Goal: Task Accomplishment & Management: Use online tool/utility

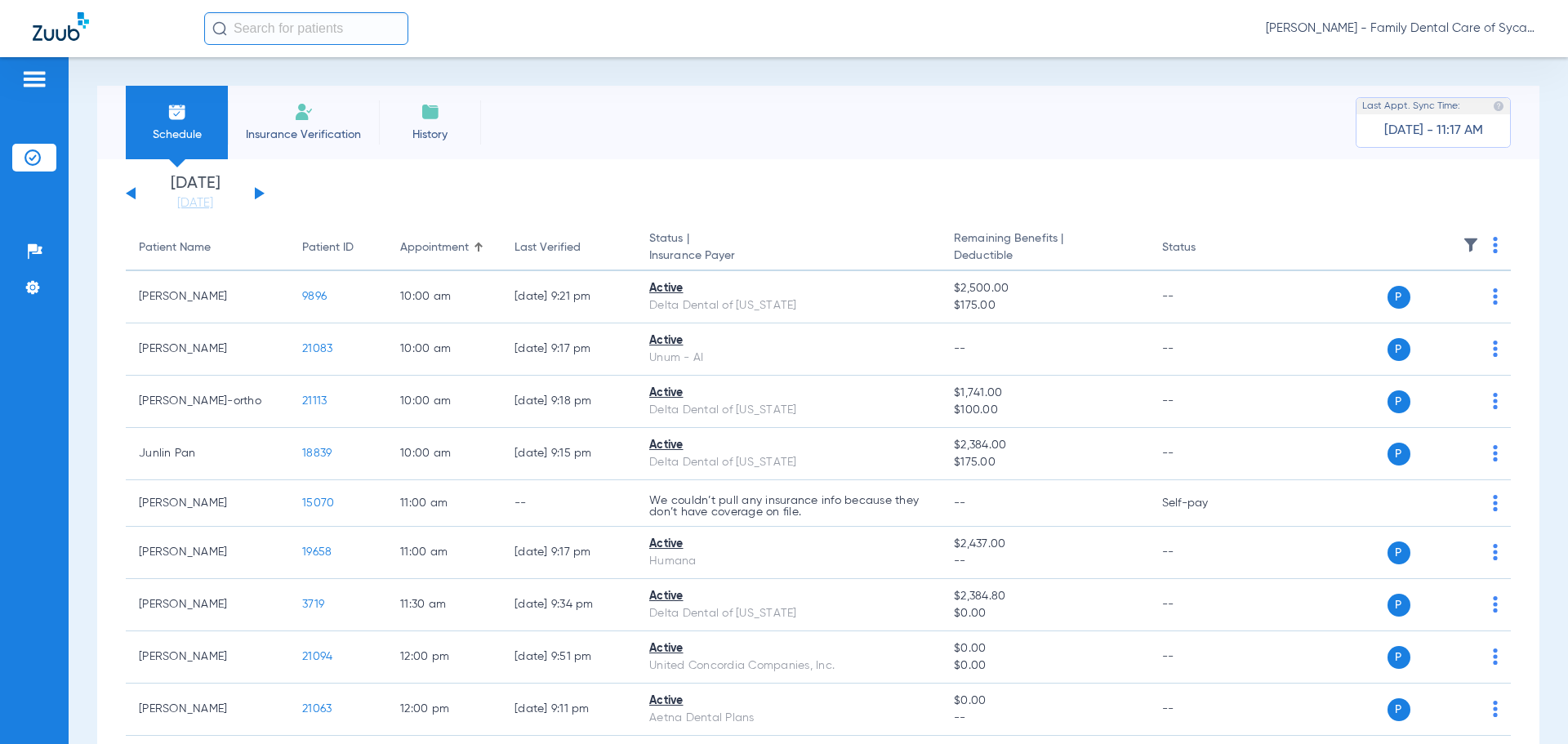
click at [308, 133] on span "Insurance Verification" at bounding box center [303, 134] width 127 height 16
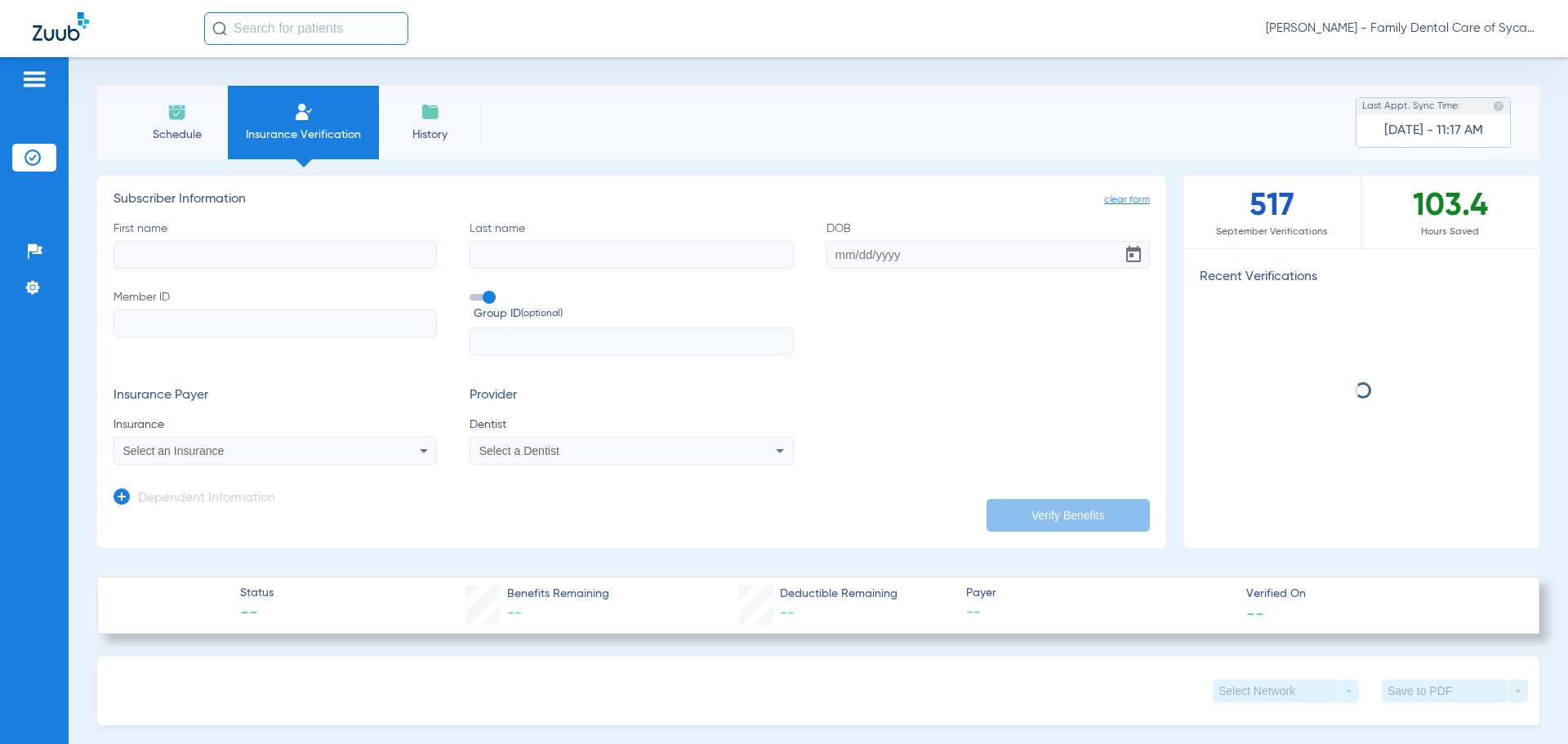
click at [200, 256] on input "First name" at bounding box center [274, 254] width 323 height 28
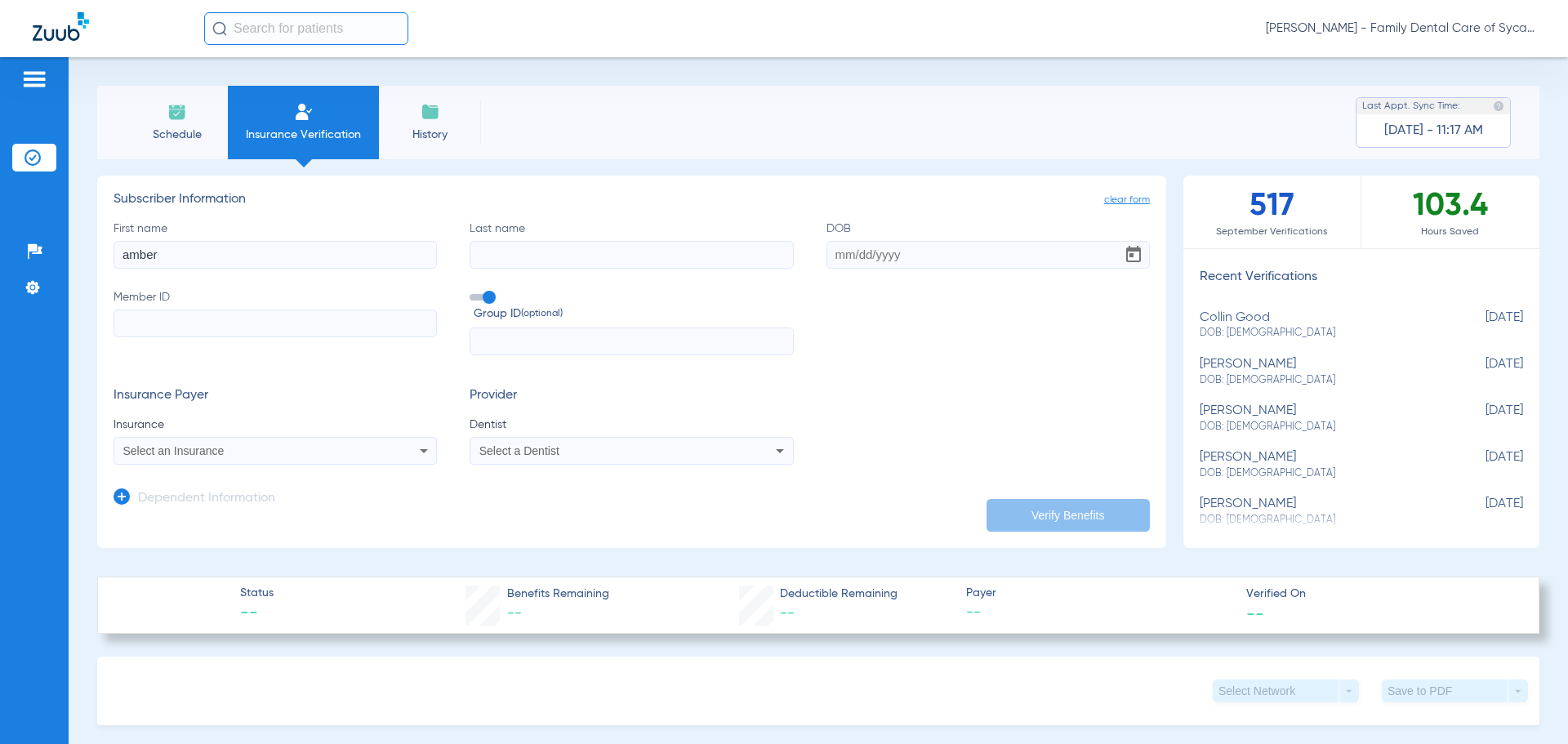
type input "amber"
click at [589, 253] on input "Last name" at bounding box center [631, 254] width 323 height 28
type input "[PERSON_NAME]"
click at [826, 256] on input "DOB" at bounding box center [987, 254] width 323 height 28
type input "[DATE]"
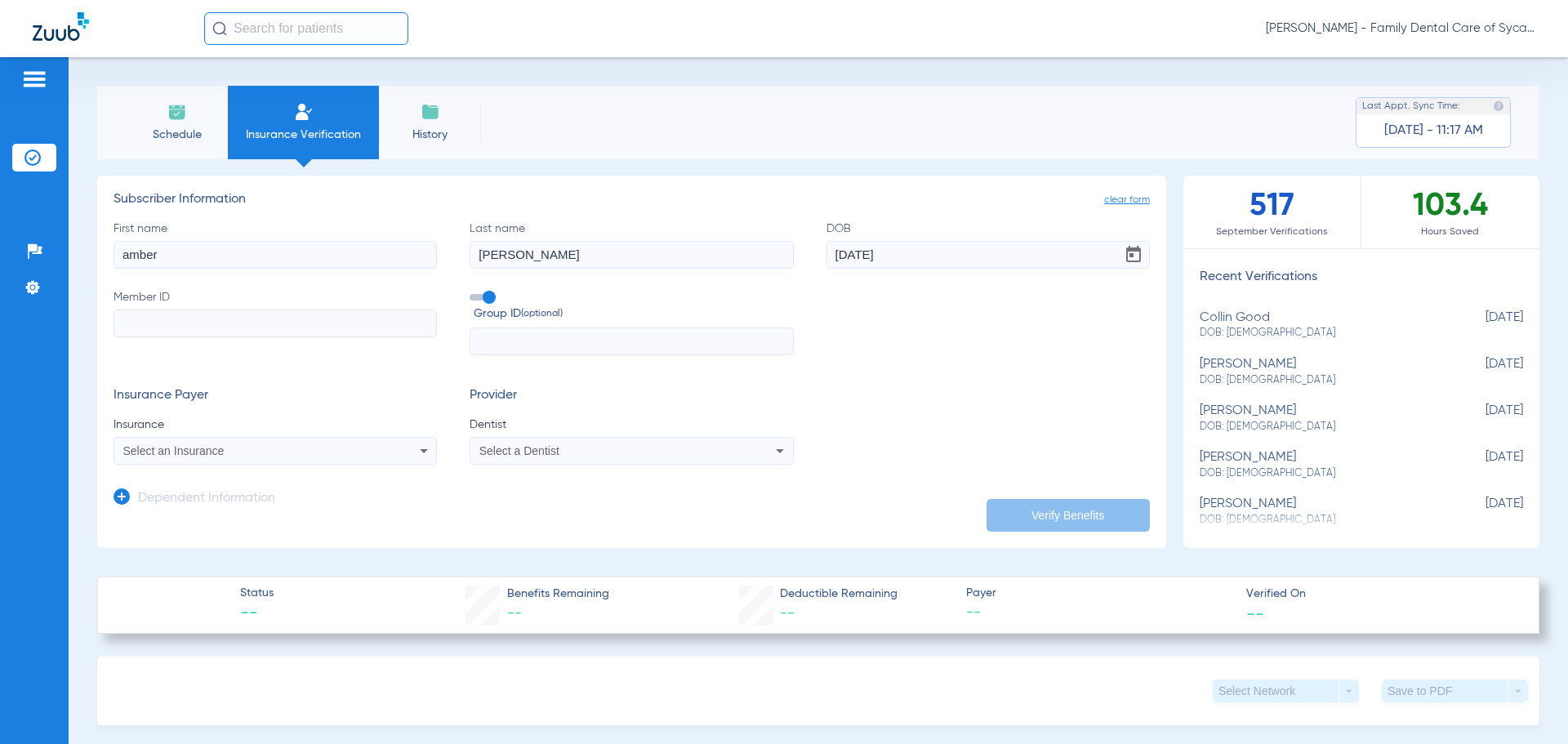
click at [296, 333] on input "Member ID" at bounding box center [274, 323] width 323 height 28
click at [237, 325] on input "Member ID Required" at bounding box center [274, 323] width 323 height 28
paste input "160174152"
type input "160174152"
click at [390, 443] on div "Select an Insurance" at bounding box center [275, 450] width 322 height 19
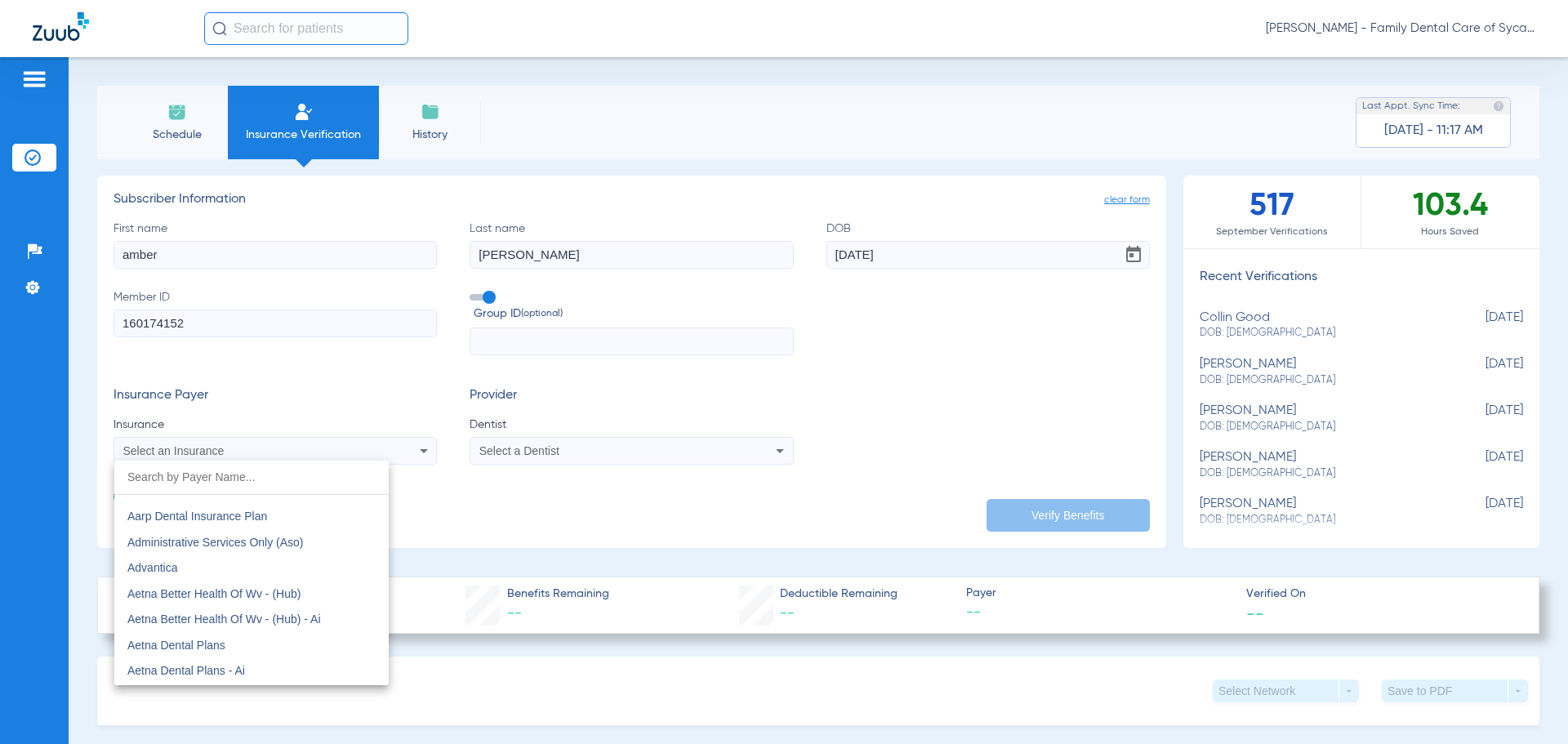
scroll to position [81, 0]
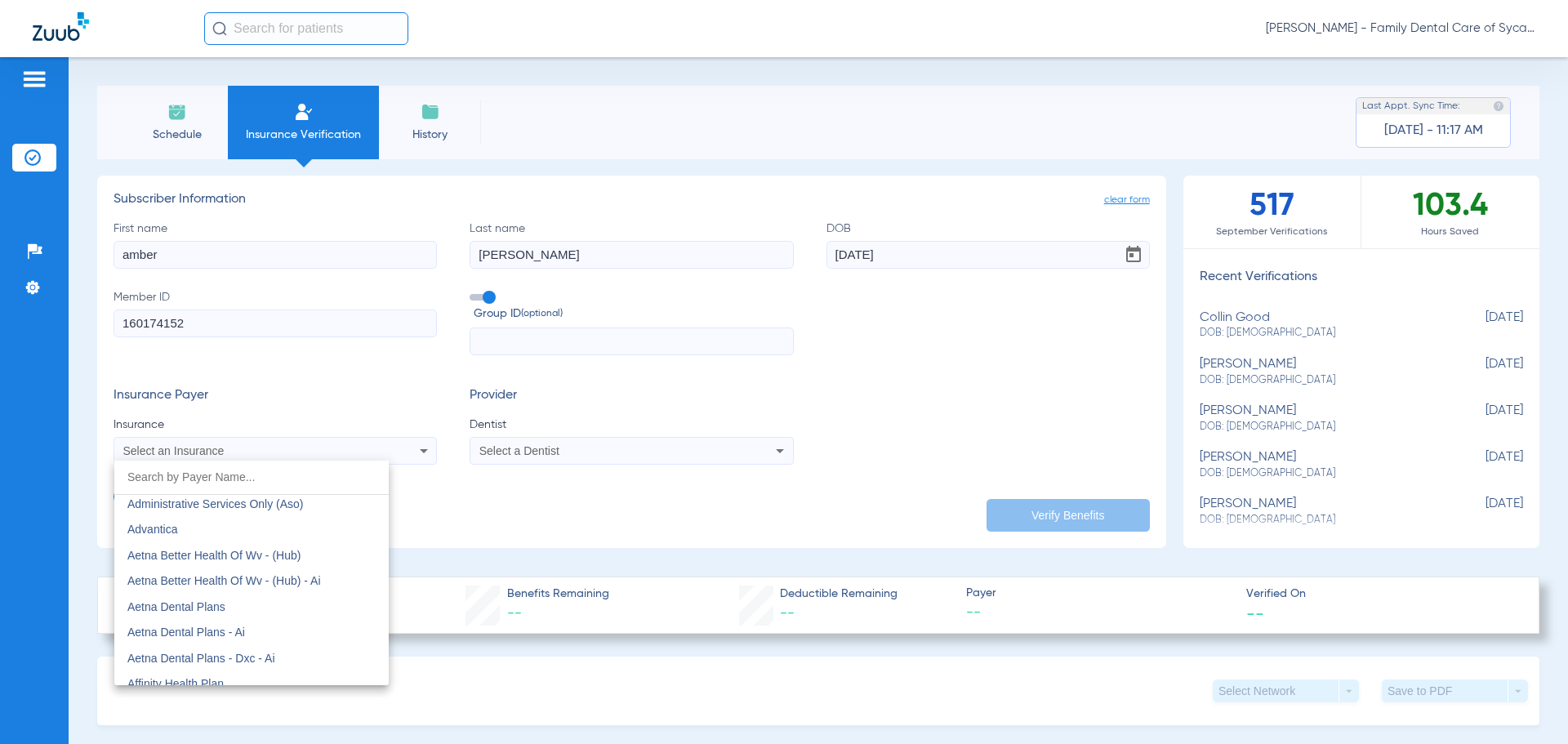
click at [198, 476] on input "dropdown search" at bounding box center [251, 477] width 274 height 34
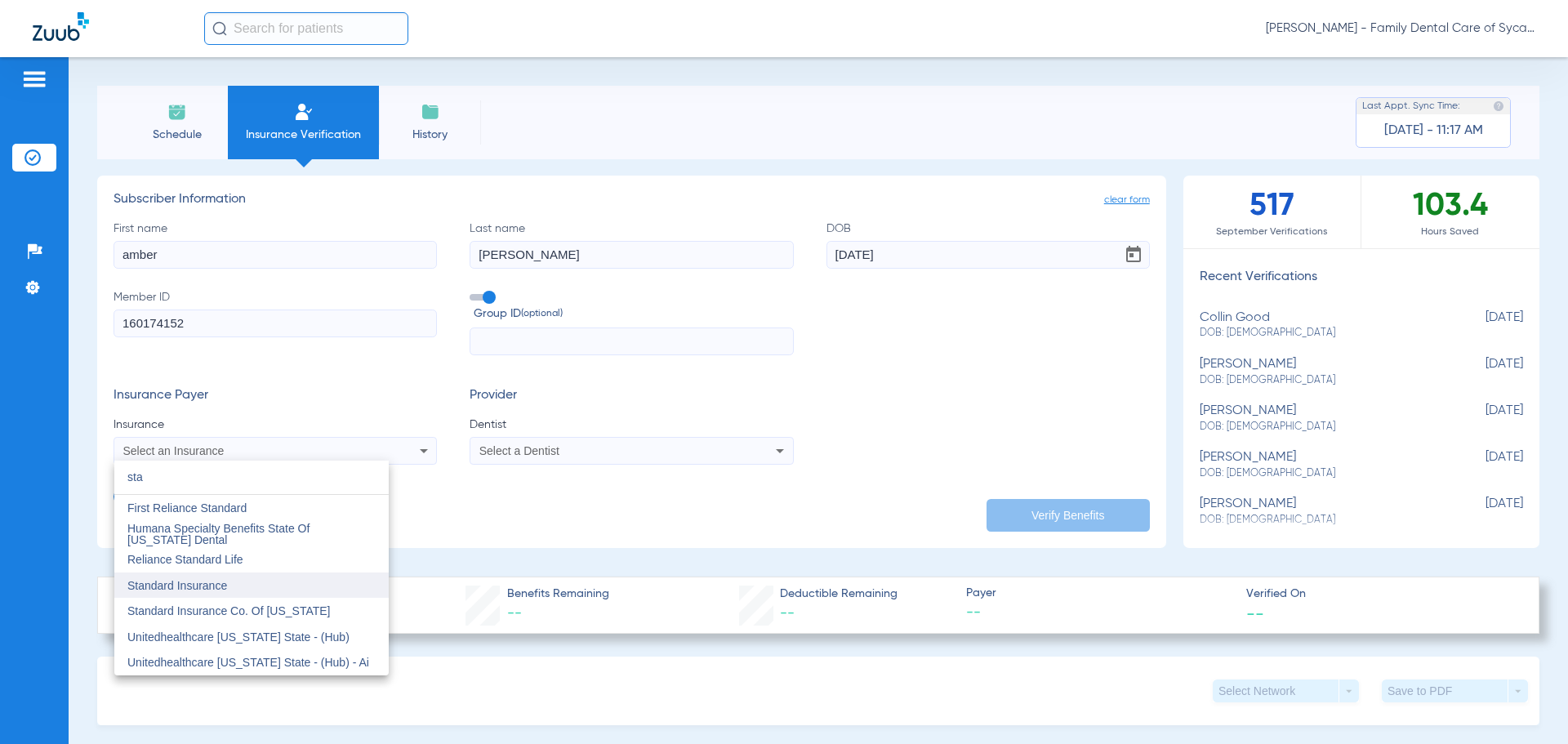
type input "sta"
click at [230, 586] on mat-option "Standard Insurance" at bounding box center [251, 585] width 274 height 26
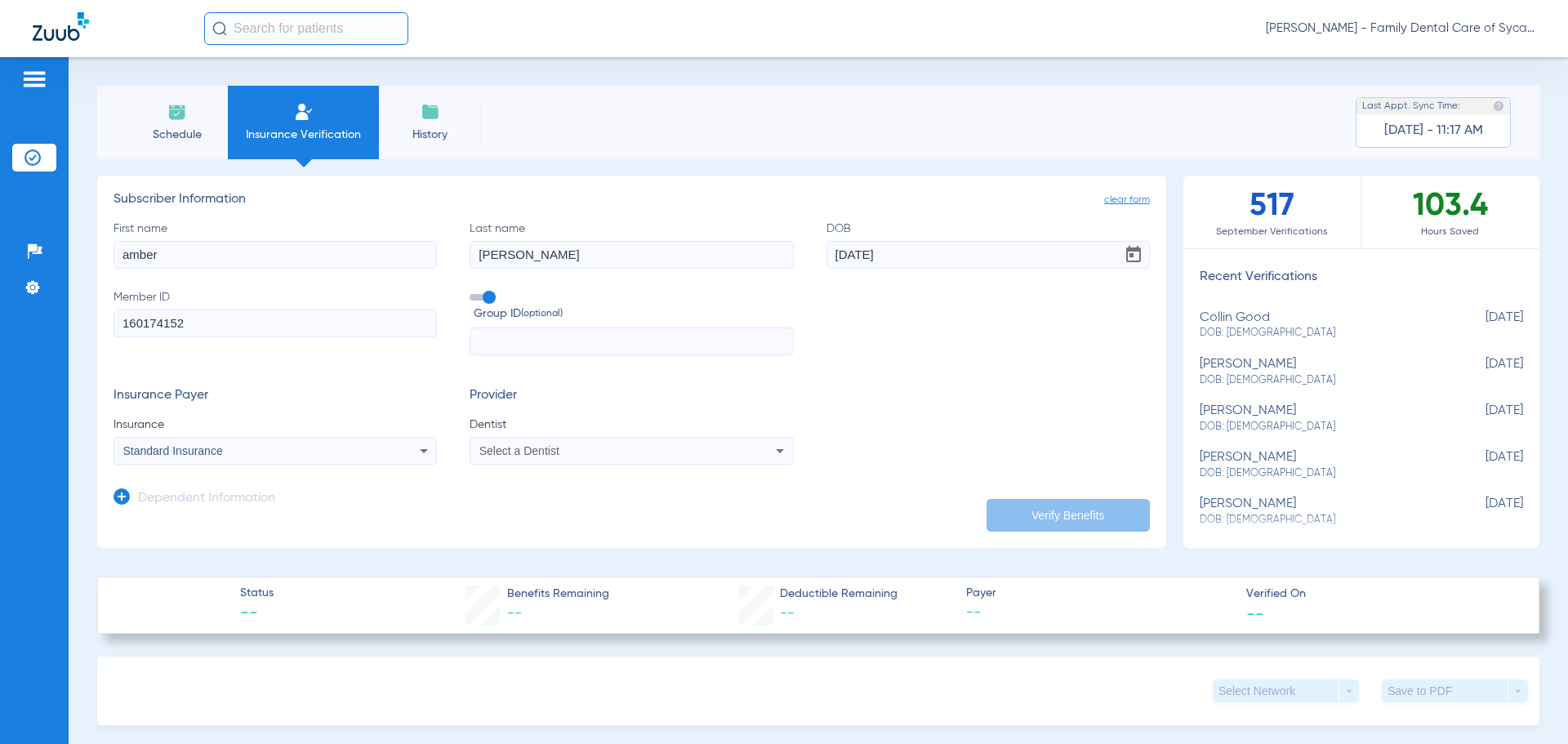
click at [774, 446] on icon at bounding box center [779, 450] width 19 height 19
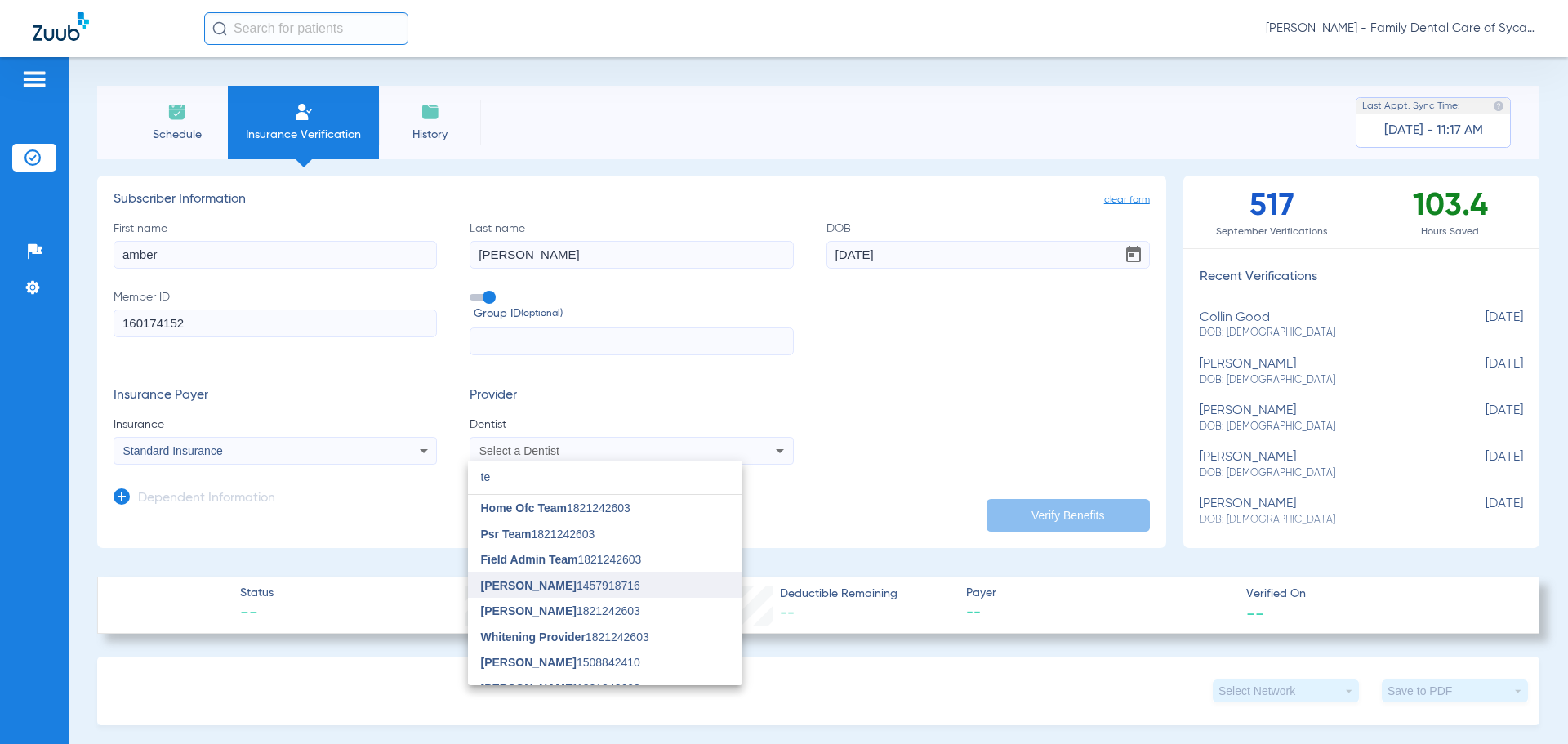
type input "te"
click at [591, 583] on span "[PERSON_NAME] 1457918716" at bounding box center [560, 585] width 159 height 12
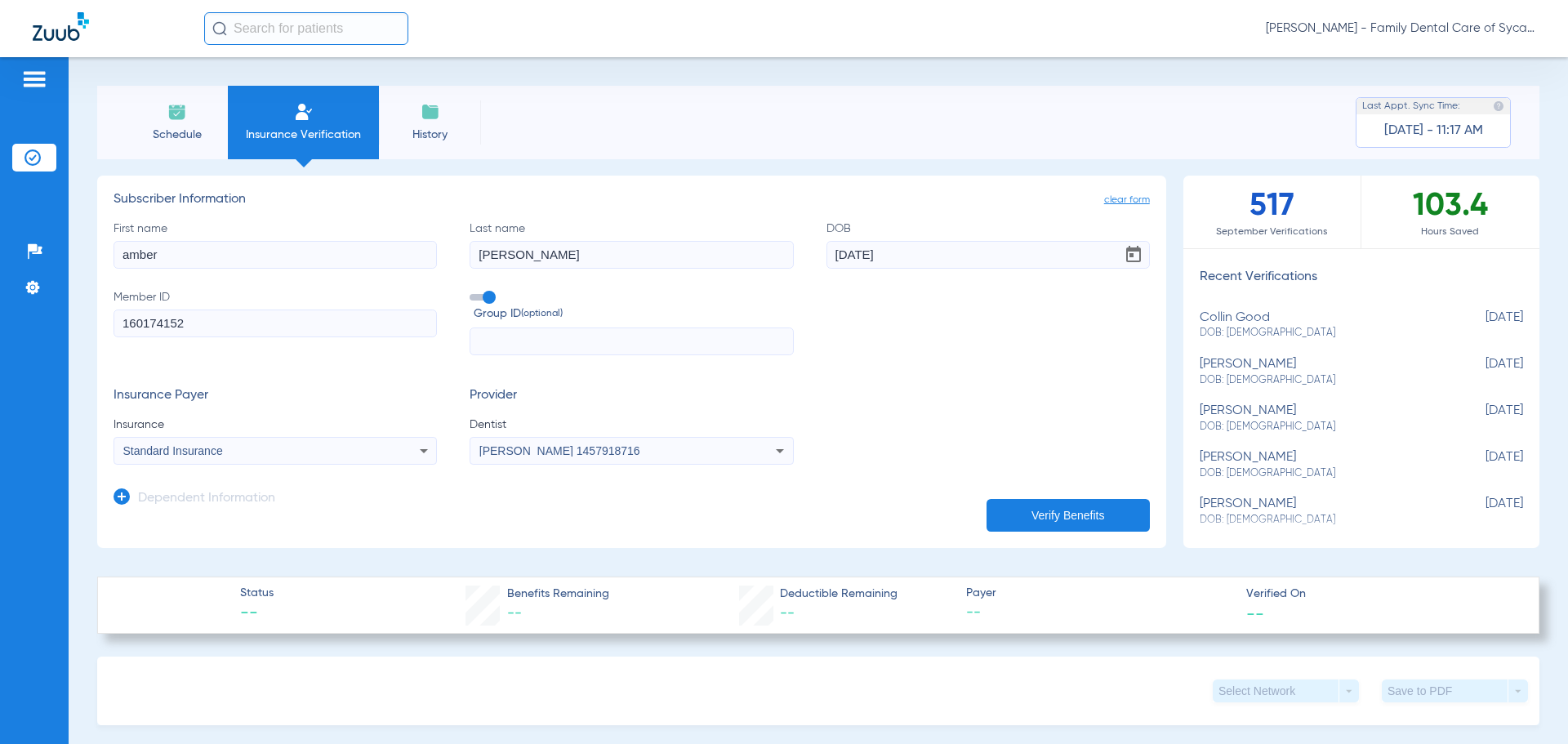
click at [1019, 514] on button "Verify Benefits" at bounding box center [1068, 515] width 164 height 33
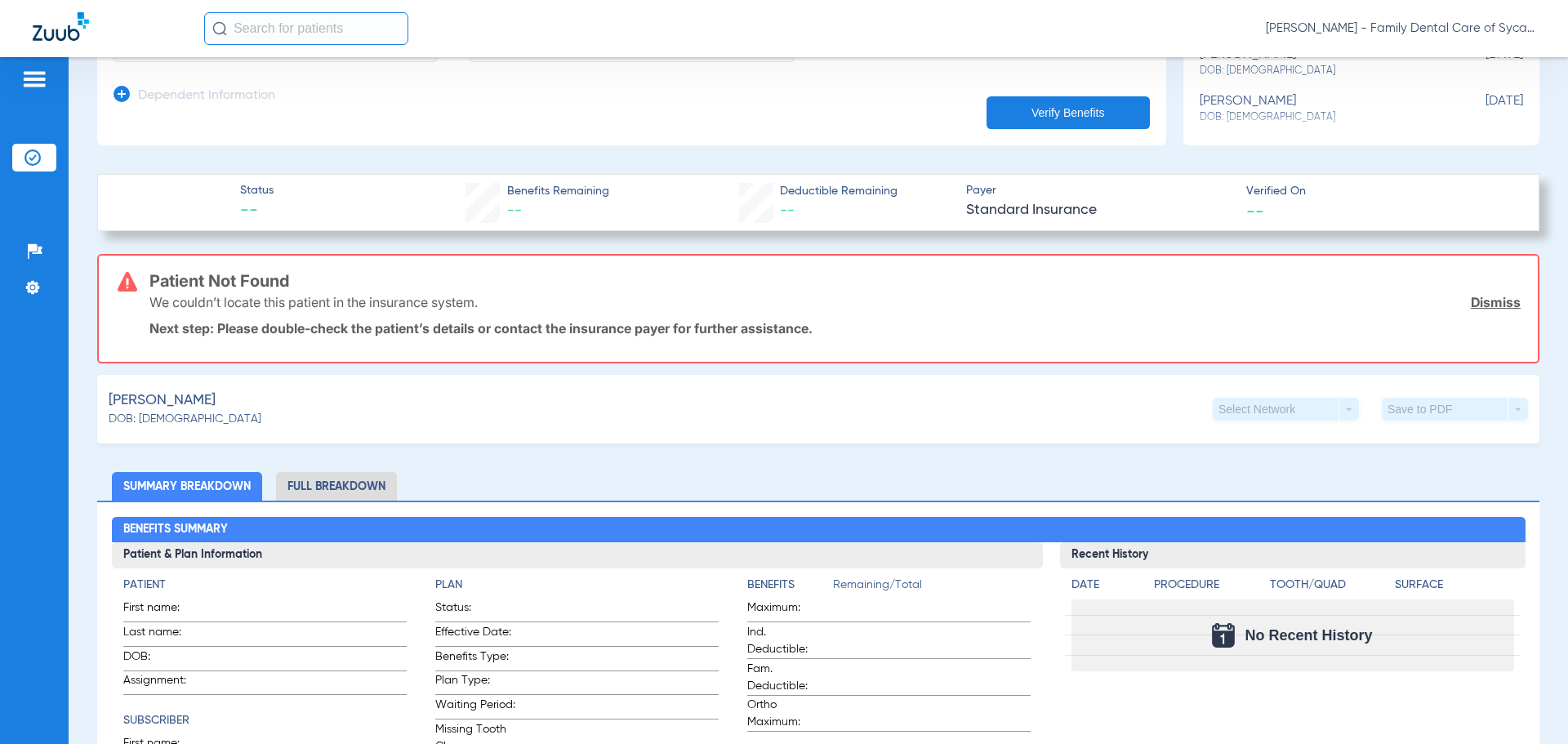
scroll to position [184, 0]
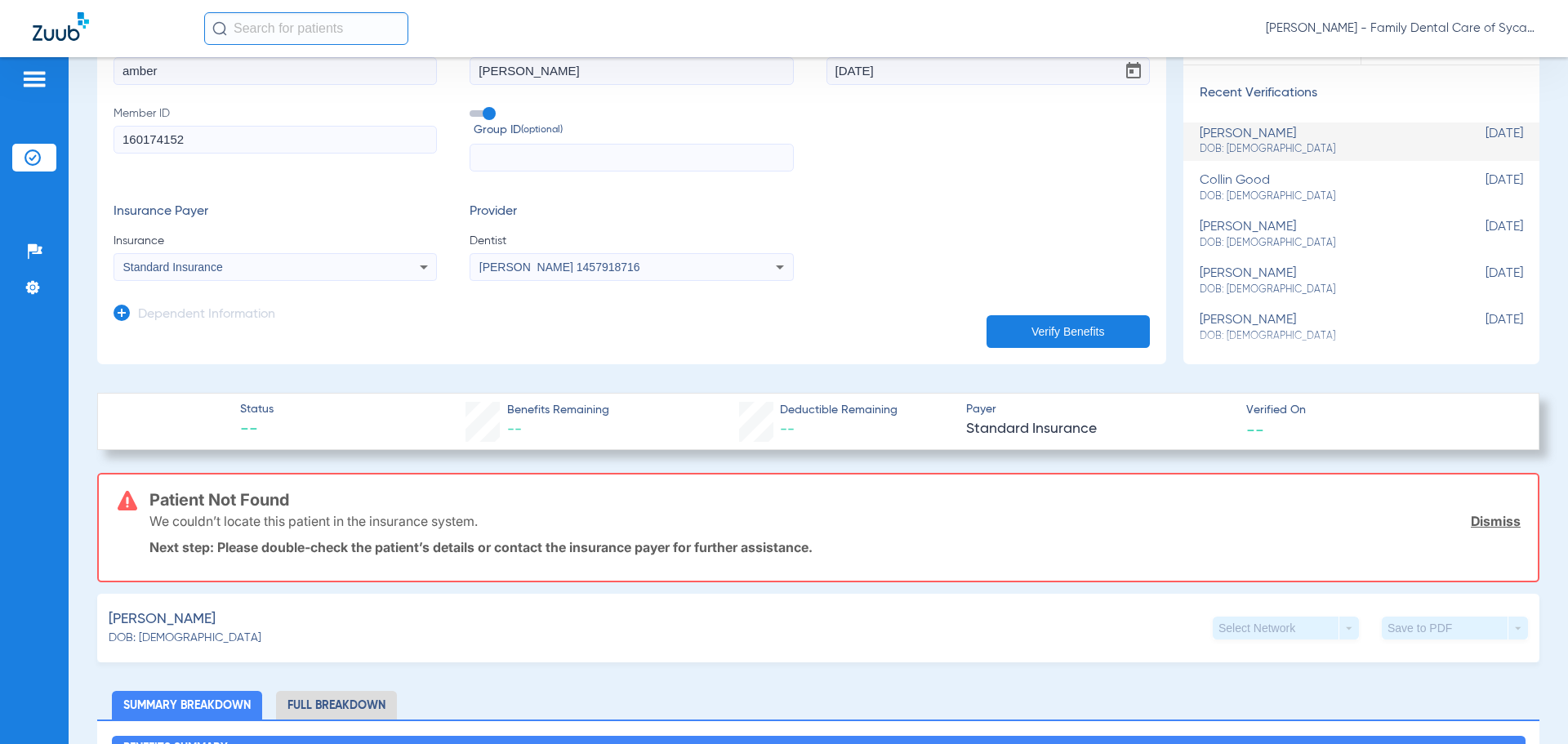
click at [235, 140] on input "160174152" at bounding box center [274, 139] width 323 height 28
drag, startPoint x: 215, startPoint y: 142, endPoint x: 112, endPoint y: 136, distance: 103.2
click at [112, 136] on app-manual-verification-form "clear form Subscriber Information First name [PERSON_NAME] Last name [PERSON_NA…" at bounding box center [632, 178] width 1069 height 372
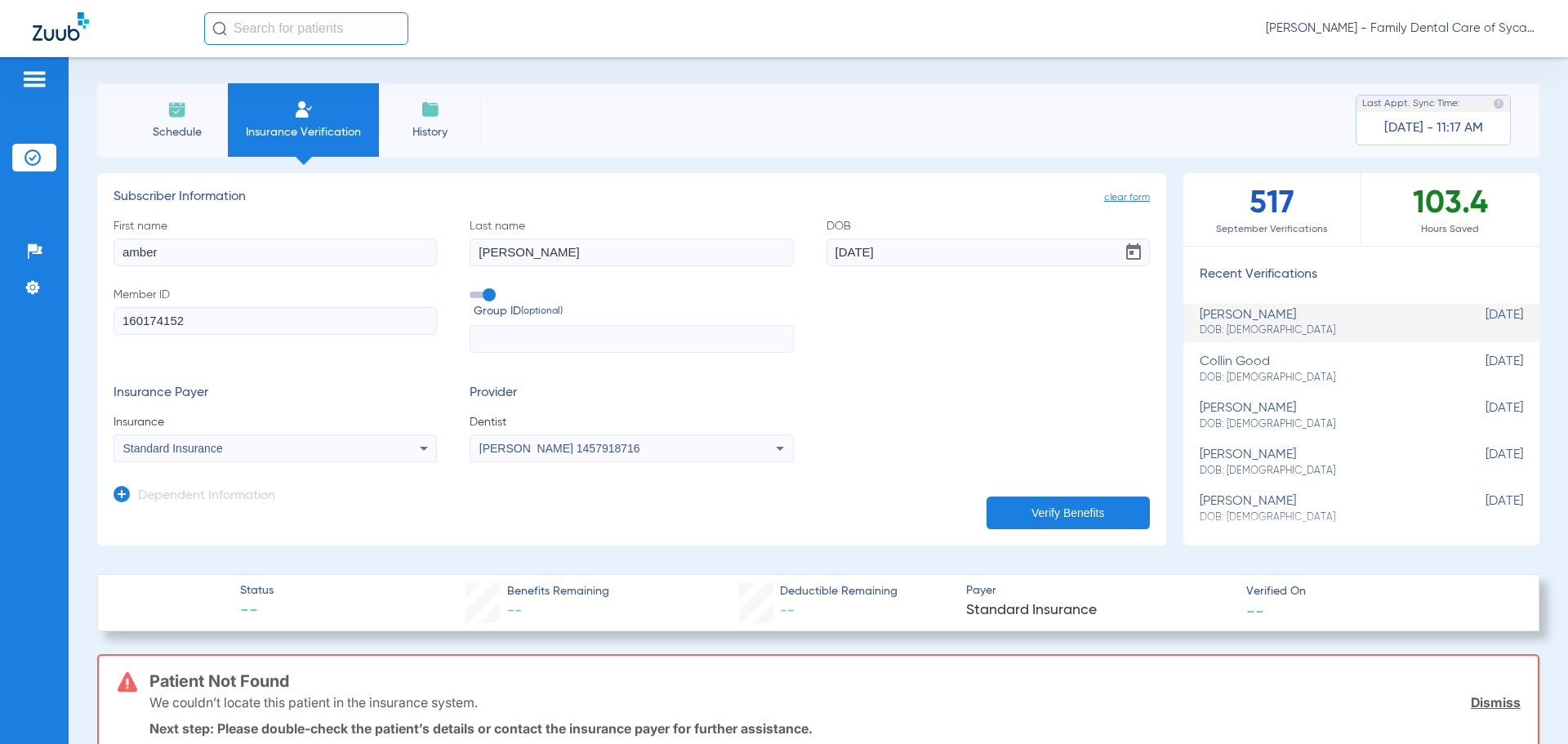
scroll to position [0, 0]
drag, startPoint x: 897, startPoint y: 367, endPoint x: 883, endPoint y: 367, distance: 14.0
click at [895, 367] on form "First name [PERSON_NAME] Last name [PERSON_NAME] DOB [DEMOGRAPHIC_DATA] Member …" at bounding box center [631, 343] width 1036 height 245
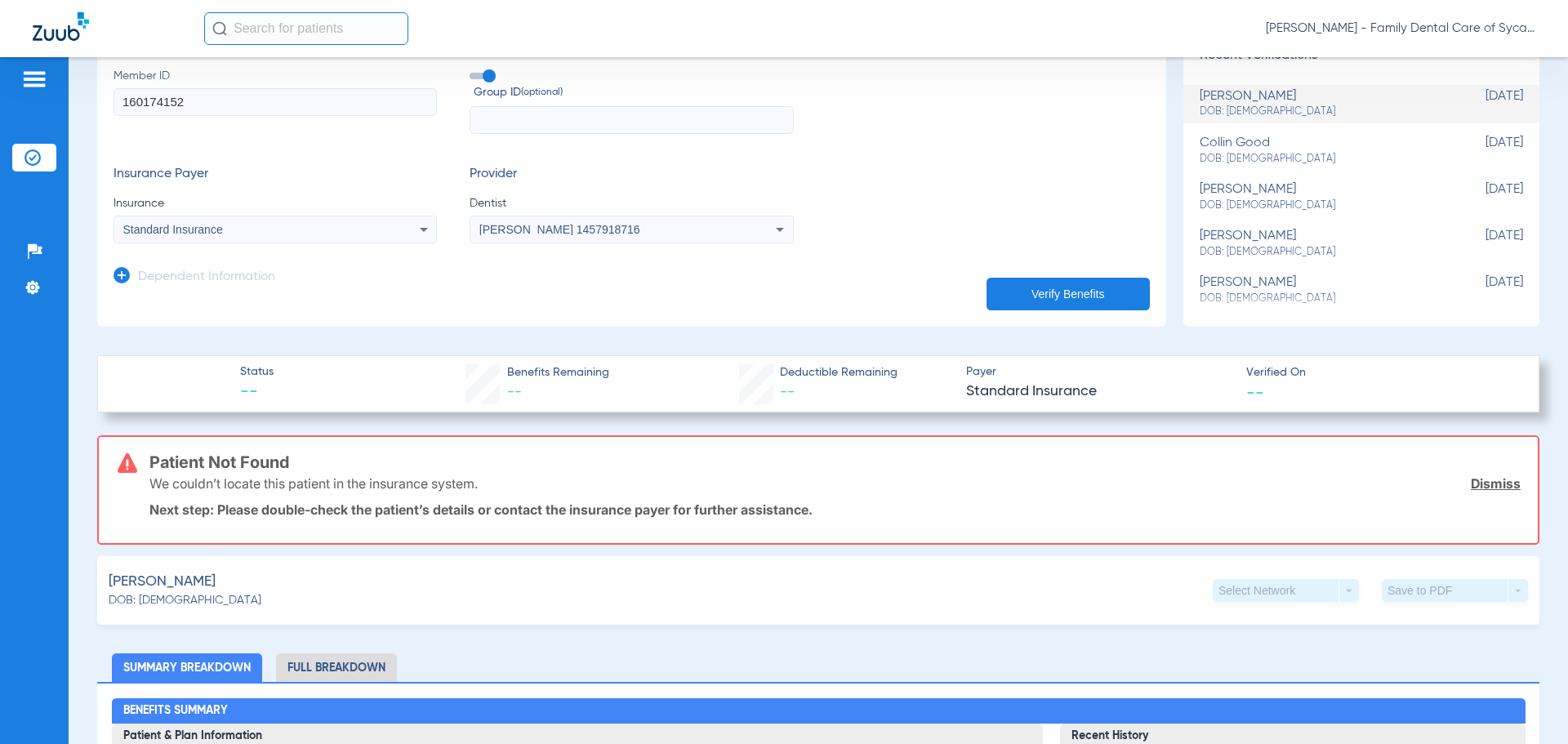
scroll to position [245, 0]
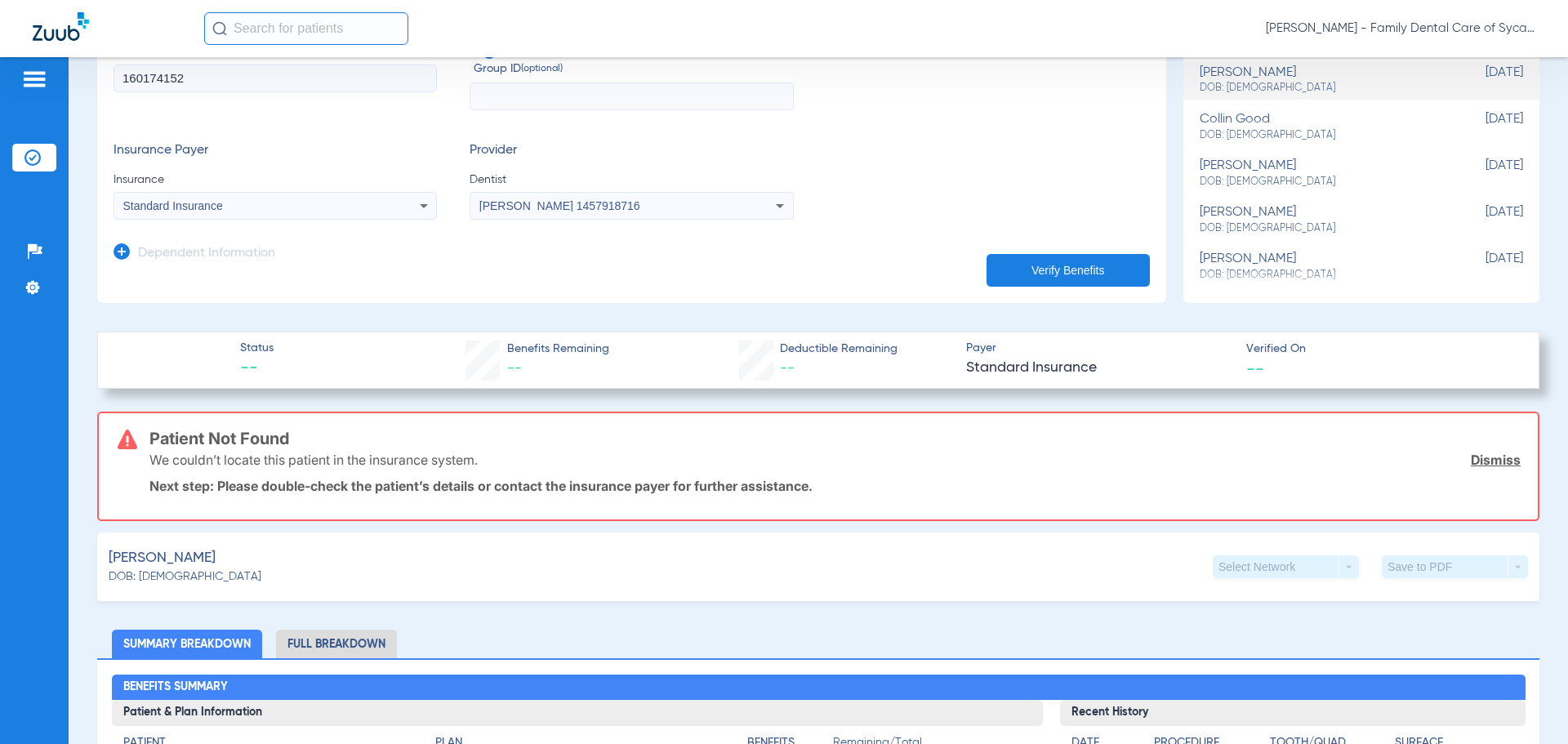
click at [620, 544] on div "[PERSON_NAME]: [DEMOGRAPHIC_DATA] Select Network arrow_drop_down Save to PDF ar…" at bounding box center [818, 567] width 1442 height 69
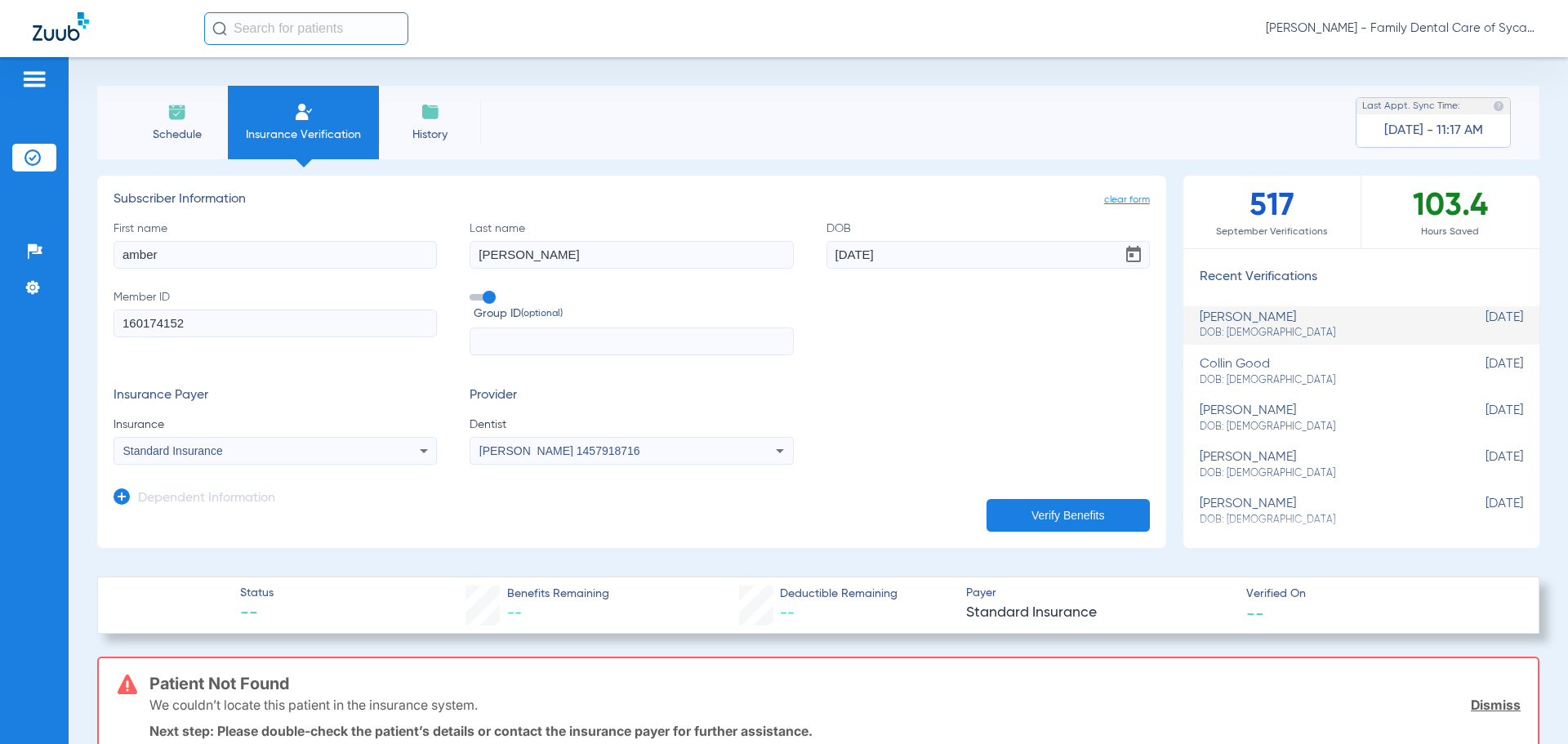
click at [911, 384] on form "First name [PERSON_NAME] Last name [PERSON_NAME] DOB [DEMOGRAPHIC_DATA] Member …" at bounding box center [631, 343] width 1036 height 245
drag, startPoint x: 241, startPoint y: 315, endPoint x: -85, endPoint y: 323, distance: 326.1
click at [0, 323] on html "[PERSON_NAME] - Family Dental Care of Sycamore Patients Insurance Verification …" at bounding box center [784, 372] width 1568 height 744
type input "343986542"
click at [1092, 516] on button "Verify Benefits" at bounding box center [1068, 515] width 164 height 33
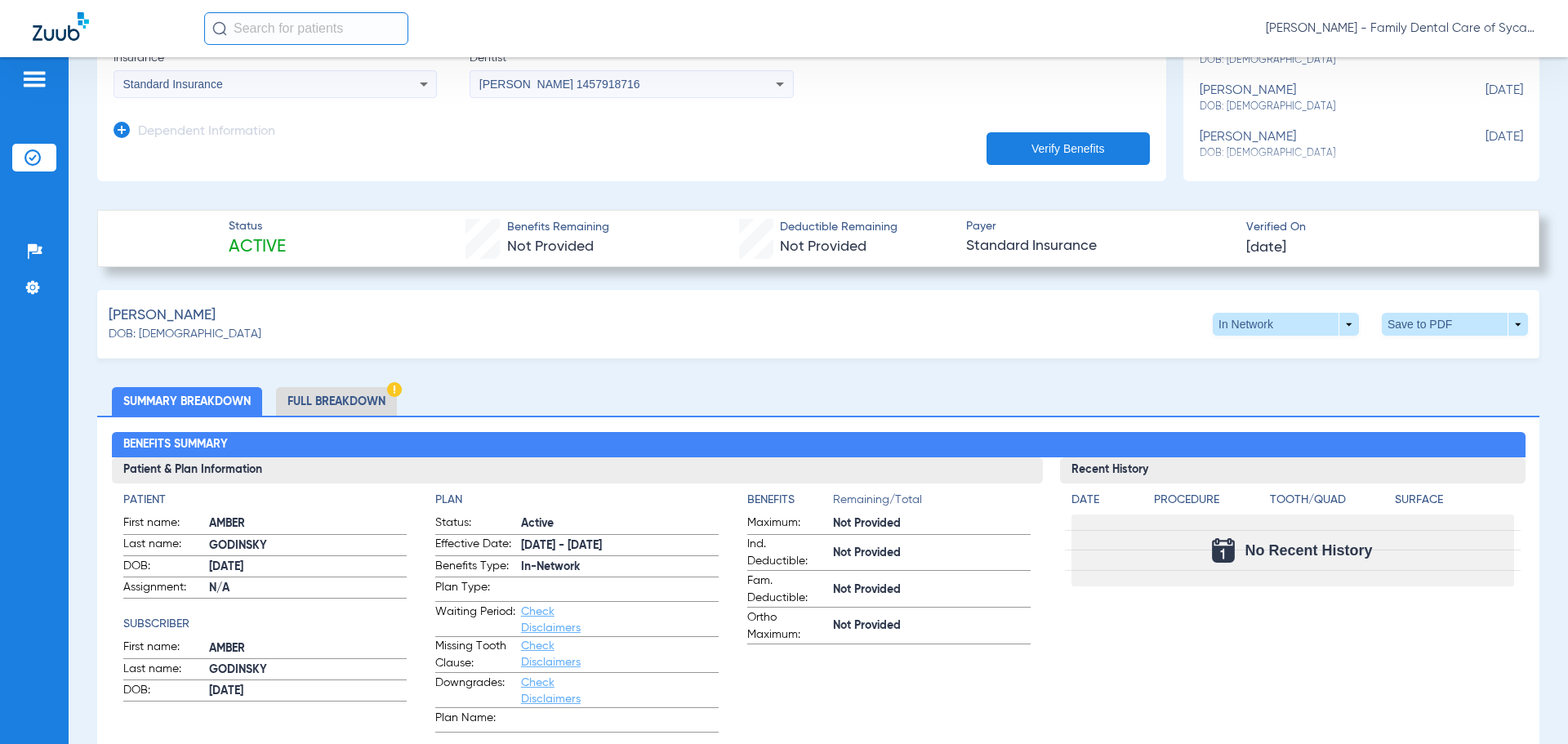
scroll to position [408, 0]
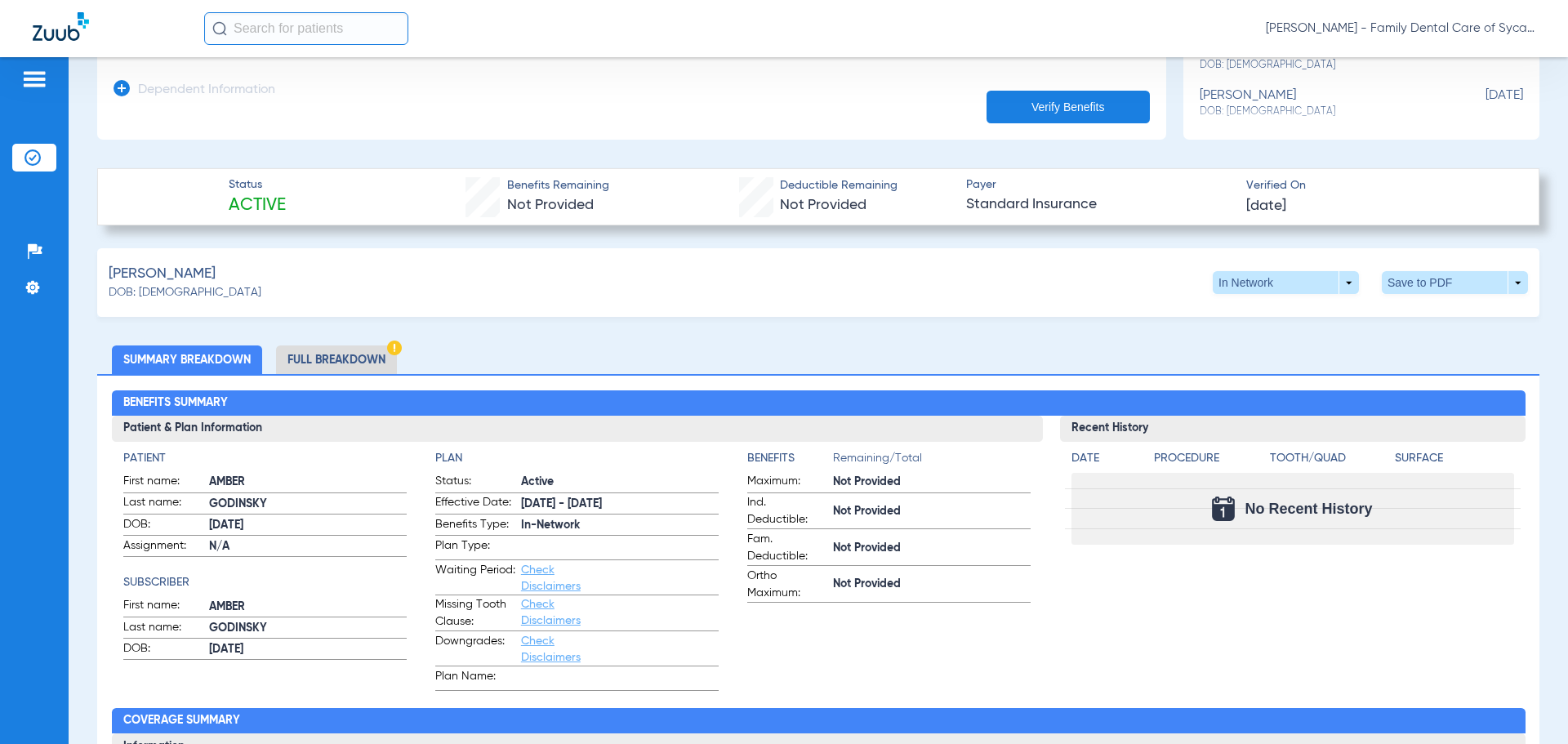
click at [919, 639] on app-benefits-information "Benefits Remaining/Total Maximum: Not Provided Ind. Deductible: Not Provided Fa…" at bounding box center [889, 570] width 284 height 241
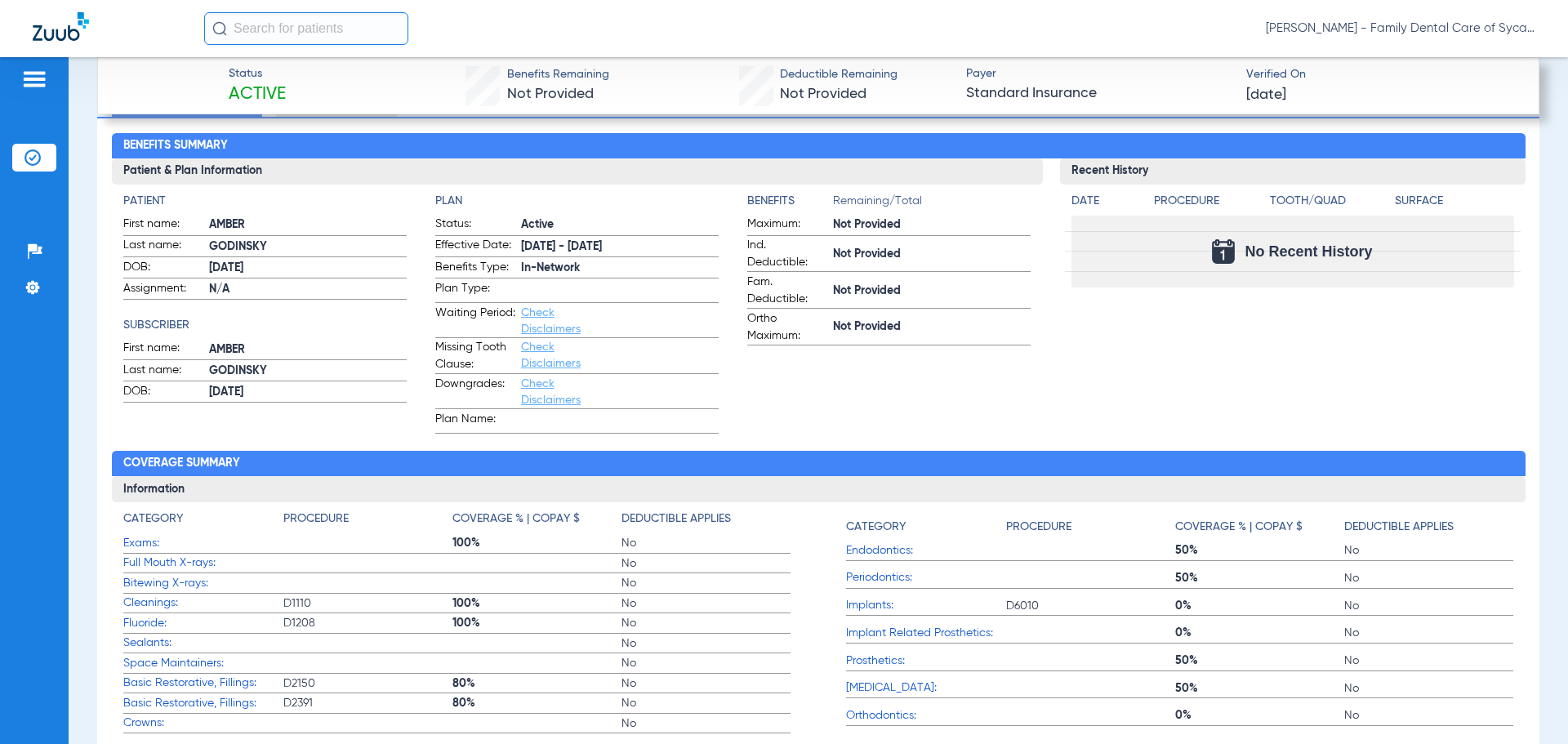
scroll to position [627, 0]
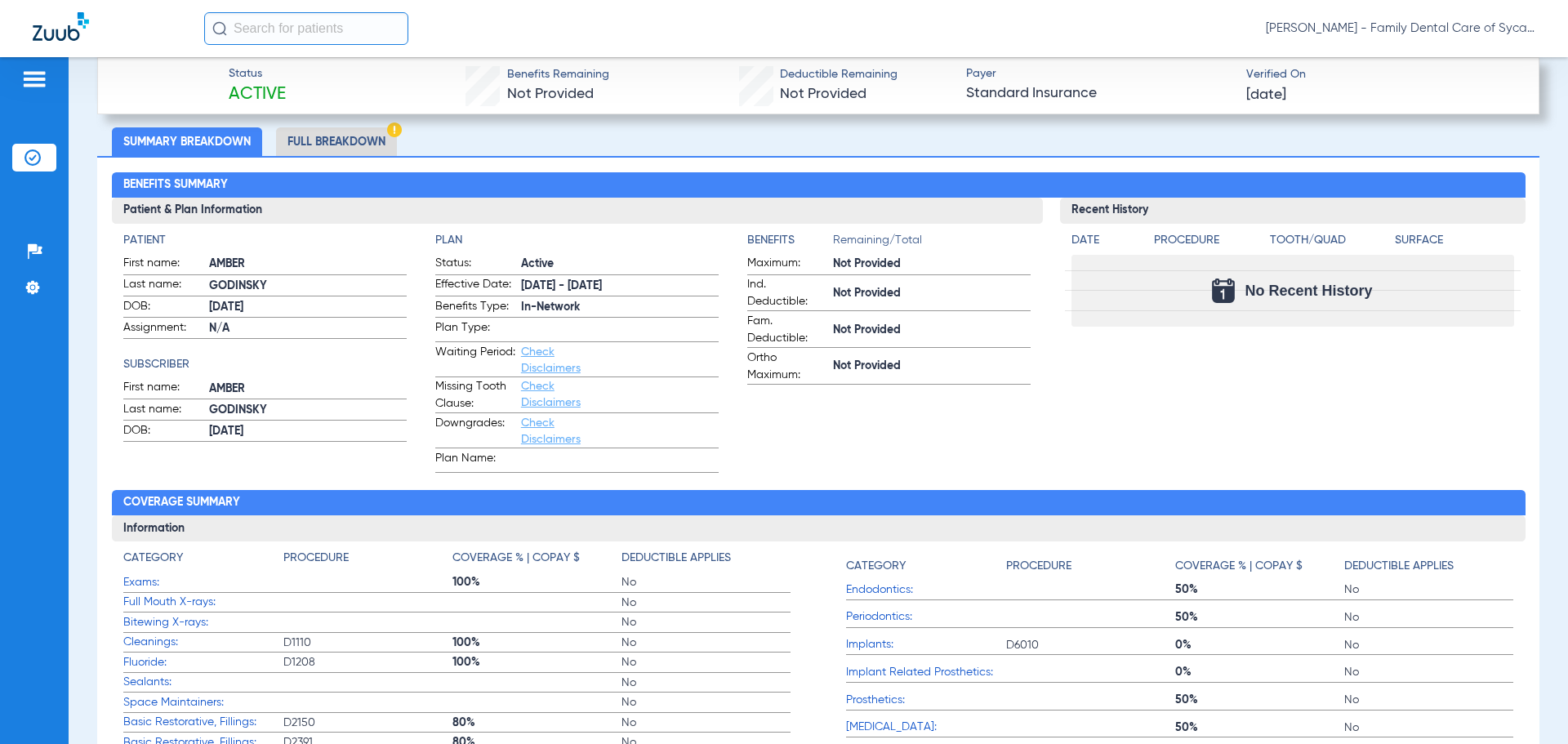
click at [320, 140] on li "Full Breakdown" at bounding box center [336, 142] width 121 height 29
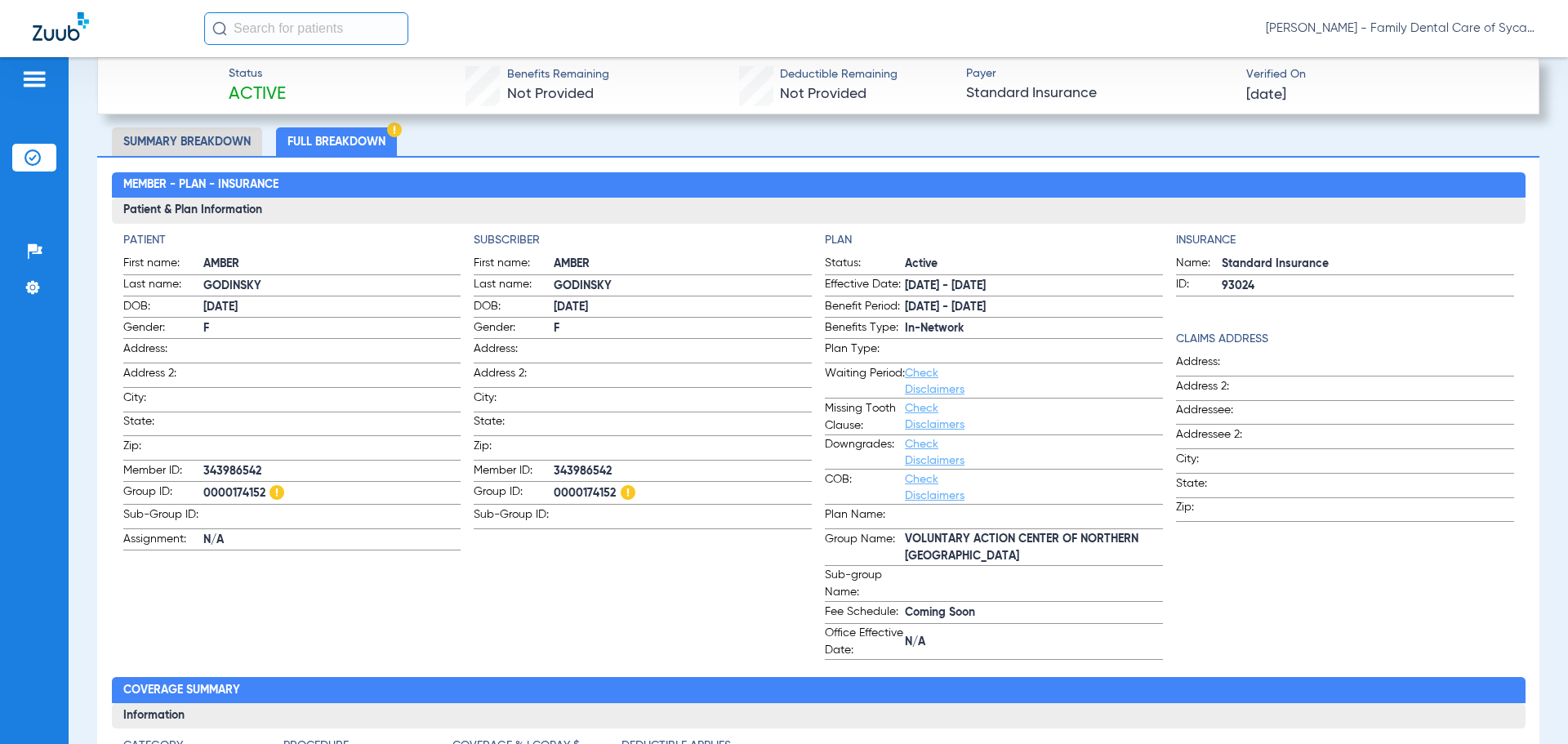
click at [263, 486] on span "0000174152" at bounding box center [332, 493] width 258 height 20
copy span "0000174152"
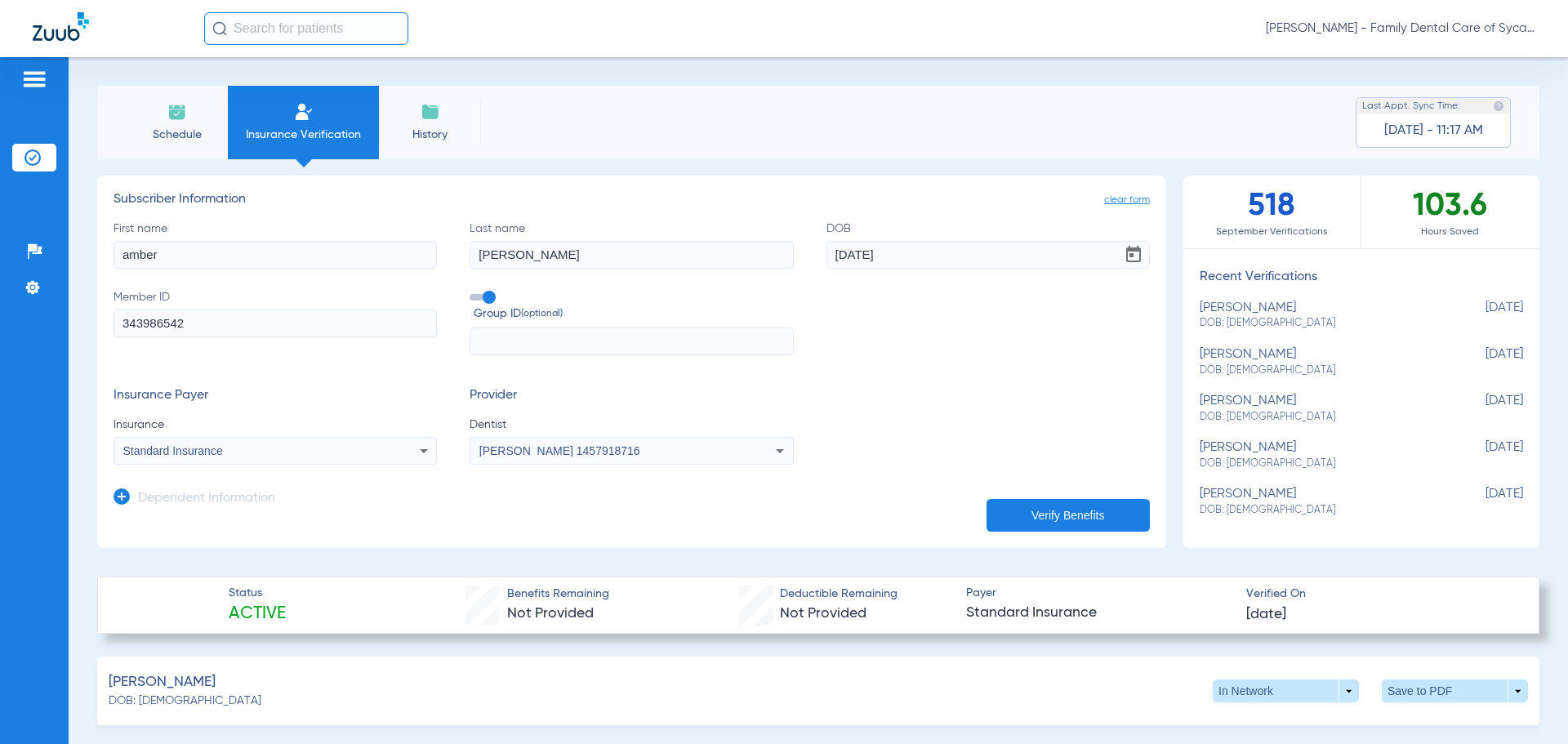
scroll to position [245, 0]
click at [1462, 679] on span at bounding box center [1455, 690] width 146 height 23
click at [1325, 726] on span "Save to PDF" at bounding box center [1320, 722] width 65 height 12
click at [742, 418] on span "Dentist" at bounding box center [631, 424] width 323 height 16
drag, startPoint x: 899, startPoint y: 381, endPoint x: 875, endPoint y: 362, distance: 30.6
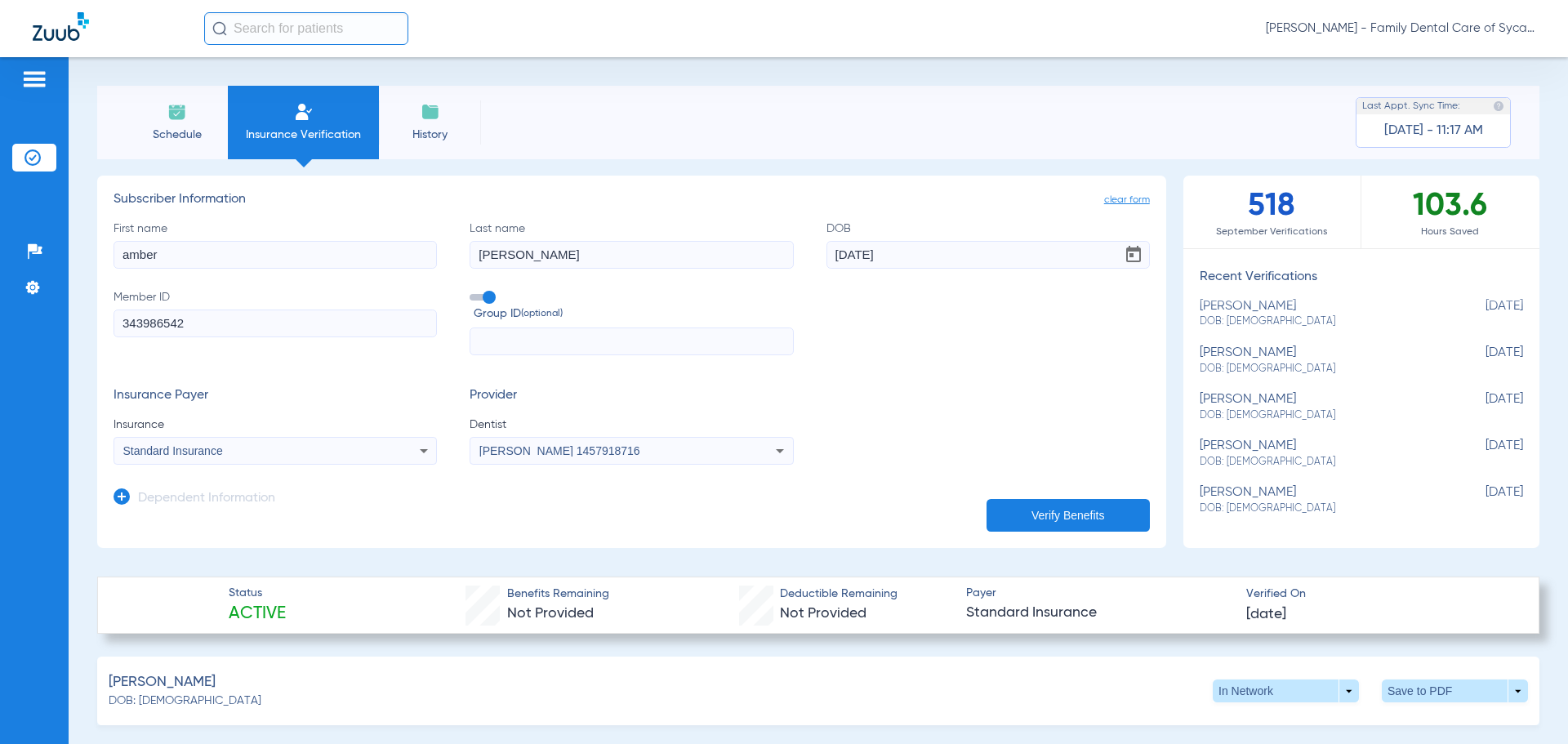
click at [899, 375] on form "First name [PERSON_NAME] Last name [PERSON_NAME] DOB [DEMOGRAPHIC_DATA] Member …" at bounding box center [631, 343] width 1036 height 245
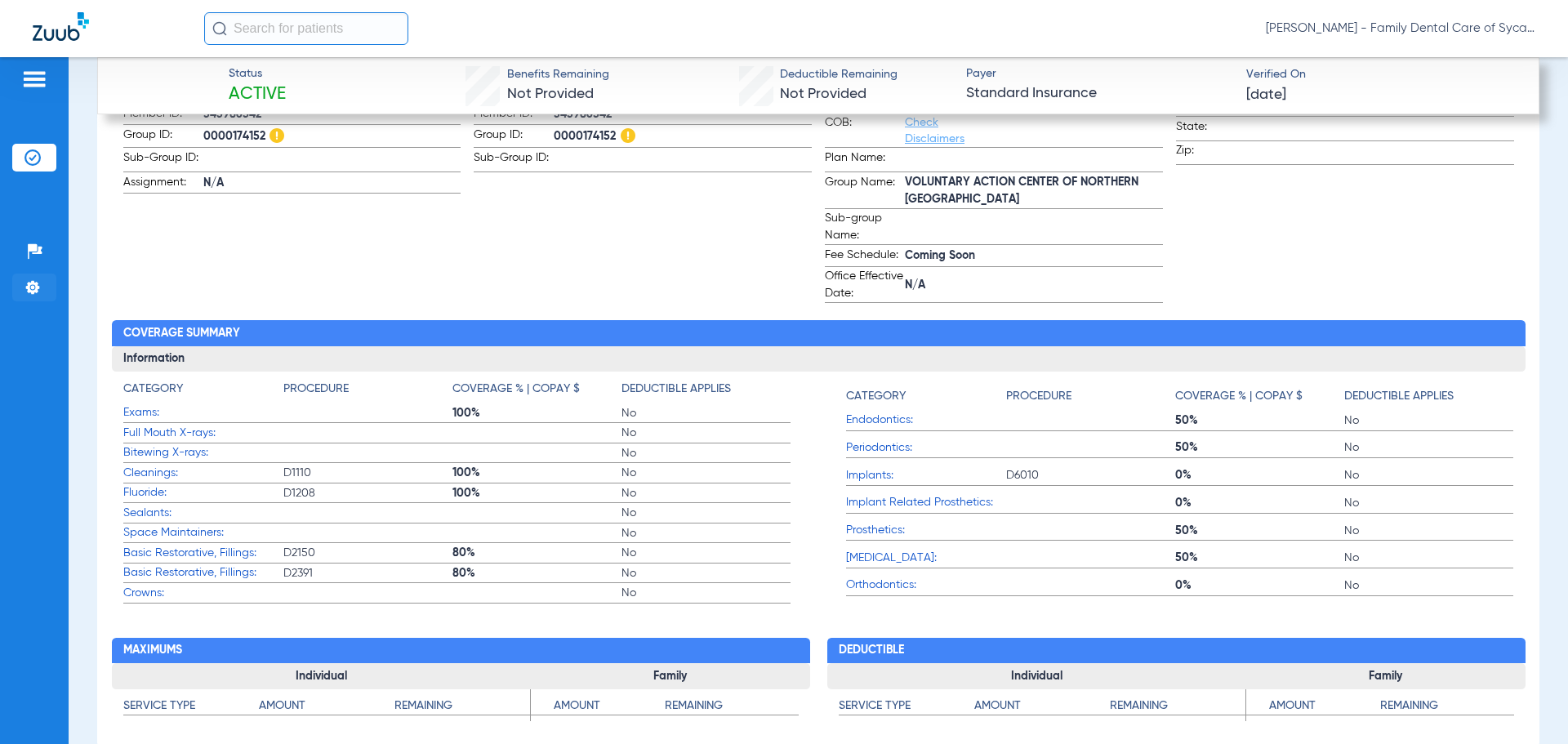
scroll to position [980, 0]
